Goal: Task Accomplishment & Management: Use online tool/utility

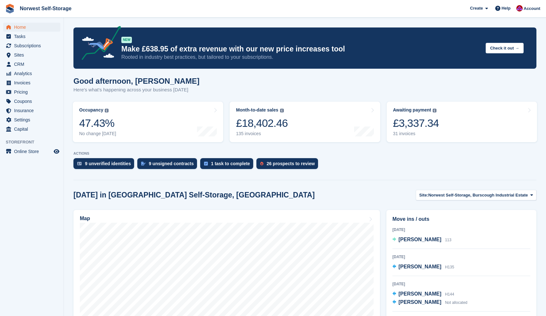
scroll to position [32, 0]
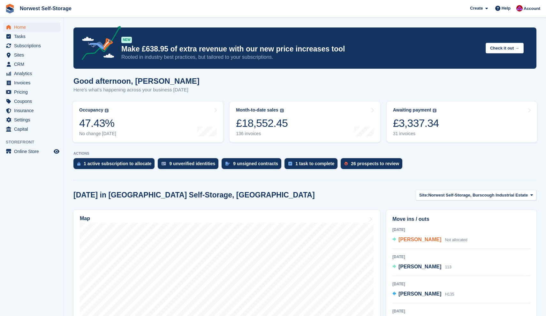
click at [416, 239] on span "[PERSON_NAME]" at bounding box center [419, 238] width 43 height 5
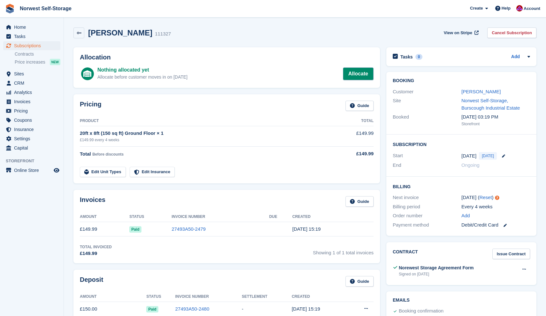
click at [357, 74] on link "Allocate" at bounding box center [358, 73] width 31 height 13
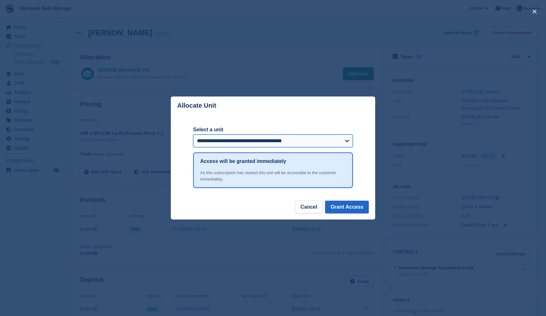
select select "*****"
click at [351, 205] on button "Grant Access" at bounding box center [347, 206] width 44 height 13
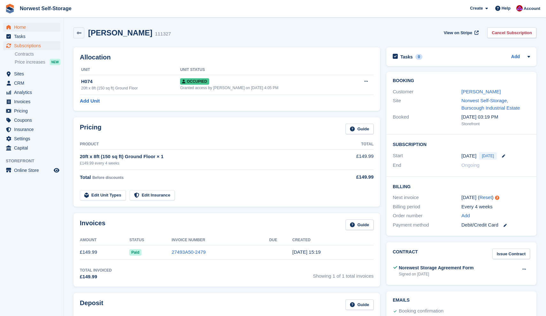
click at [19, 26] on span "Home" at bounding box center [33, 27] width 38 height 9
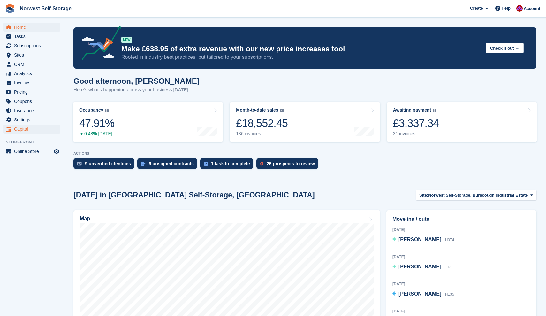
click at [22, 128] on span "Capital" at bounding box center [33, 128] width 38 height 9
